Goal: Task Accomplishment & Management: Use online tool/utility

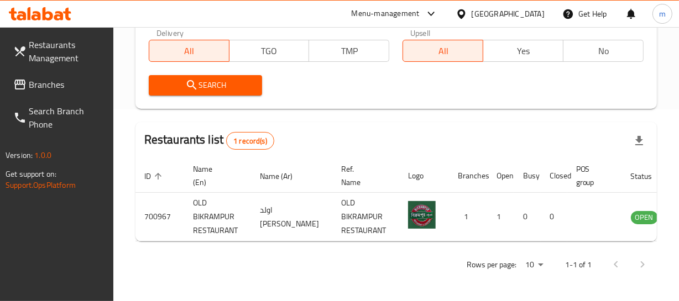
scroll to position [0, 35]
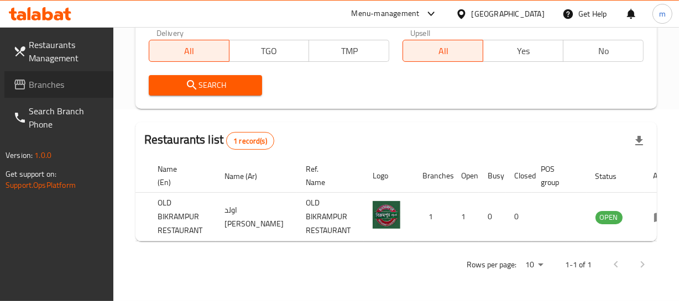
click at [58, 84] on span "Branches" at bounding box center [67, 84] width 76 height 13
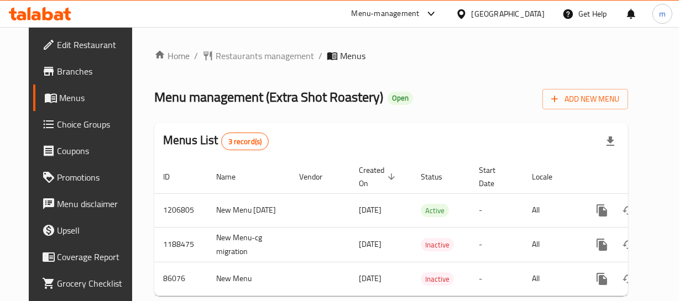
click at [237, 57] on span "Restaurants management" at bounding box center [265, 55] width 98 height 13
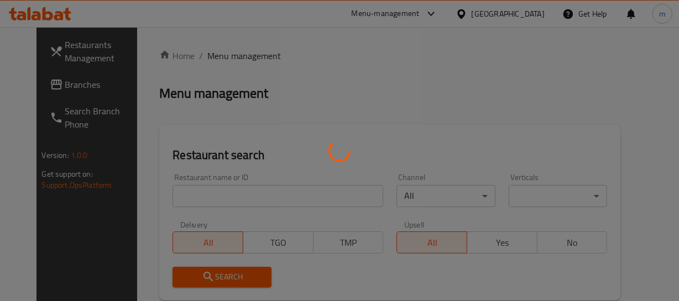
click at [216, 203] on div at bounding box center [339, 150] width 679 height 301
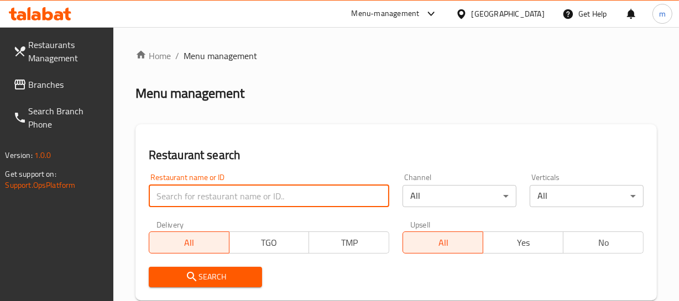
click at [220, 193] on input "search" at bounding box center [269, 196] width 241 height 22
paste input "20482"
type input "20482"
click button "Search" at bounding box center [206, 277] width 114 height 20
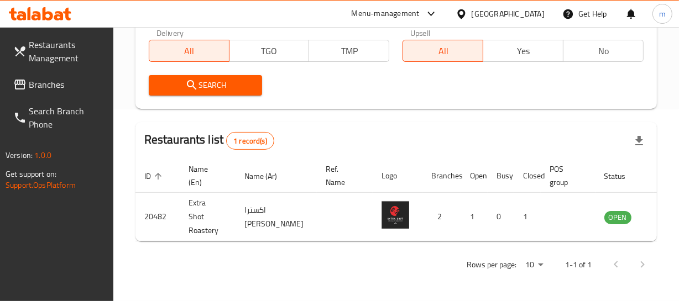
scroll to position [0, 9]
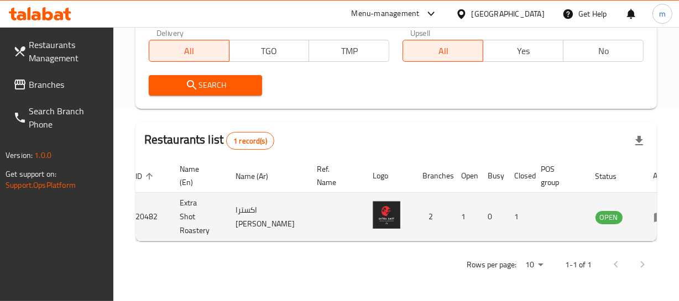
click at [654, 213] on icon "enhanced table" at bounding box center [660, 217] width 12 height 9
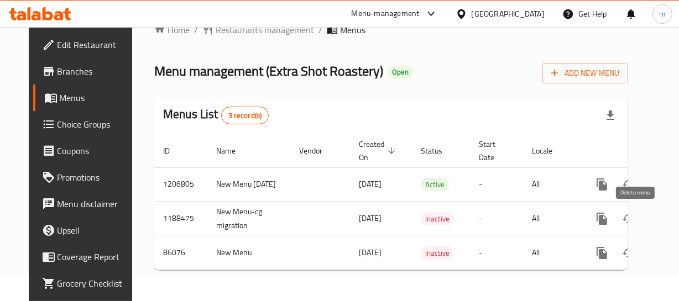
scroll to position [34, 0]
click at [42, 128] on span at bounding box center [49, 124] width 15 height 13
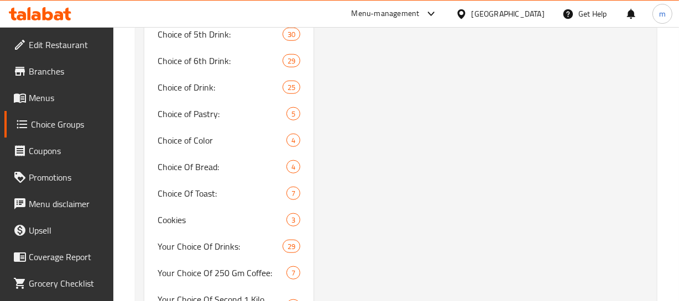
scroll to position [959, 0]
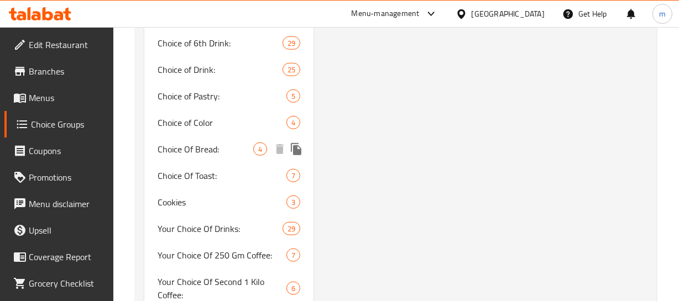
drag, startPoint x: 205, startPoint y: 147, endPoint x: 486, endPoint y: 140, distance: 280.9
click at [205, 147] on span "Choice Of Bread:" at bounding box center [206, 149] width 96 height 13
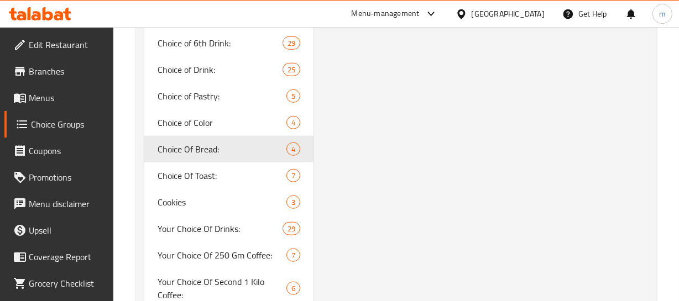
type input "Choice Of Bread:"
type input "اختيار الخبز:"
click at [237, 143] on span "Choice Of Bread:" at bounding box center [206, 149] width 96 height 13
click at [226, 147] on span "Choice Of Bread:" at bounding box center [206, 149] width 96 height 13
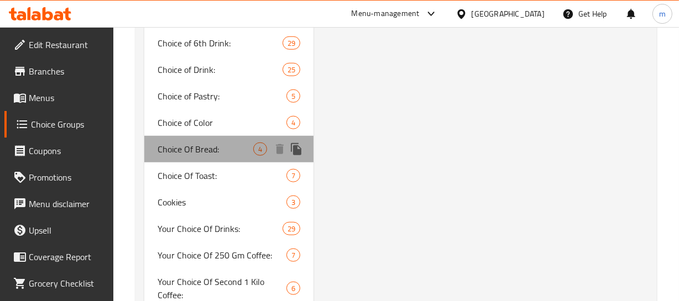
click at [226, 147] on span "Choice Of Bread:" at bounding box center [206, 149] width 96 height 13
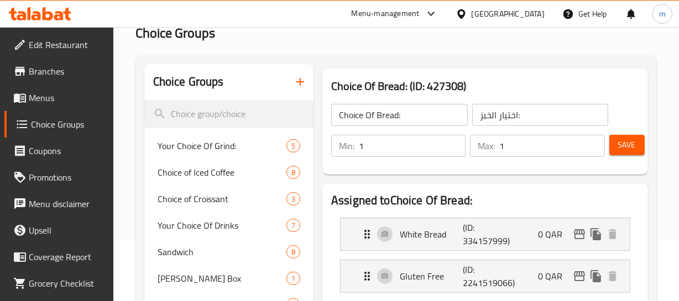
scroll to position [0, 0]
